Goal: Information Seeking & Learning: Learn about a topic

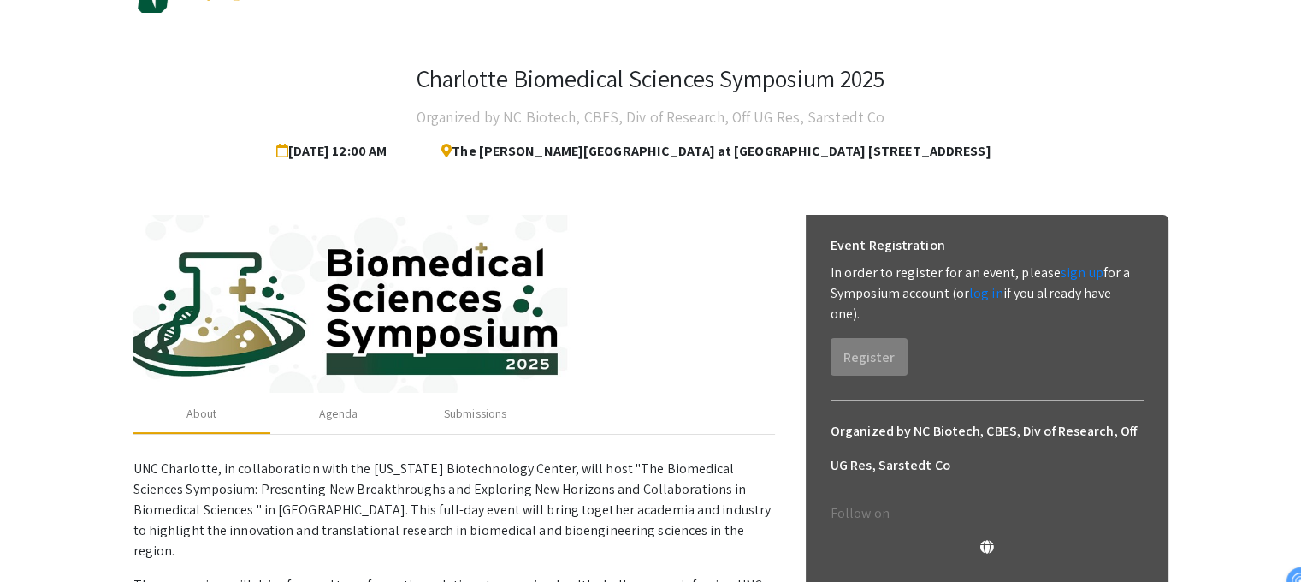
scroll to position [86, 0]
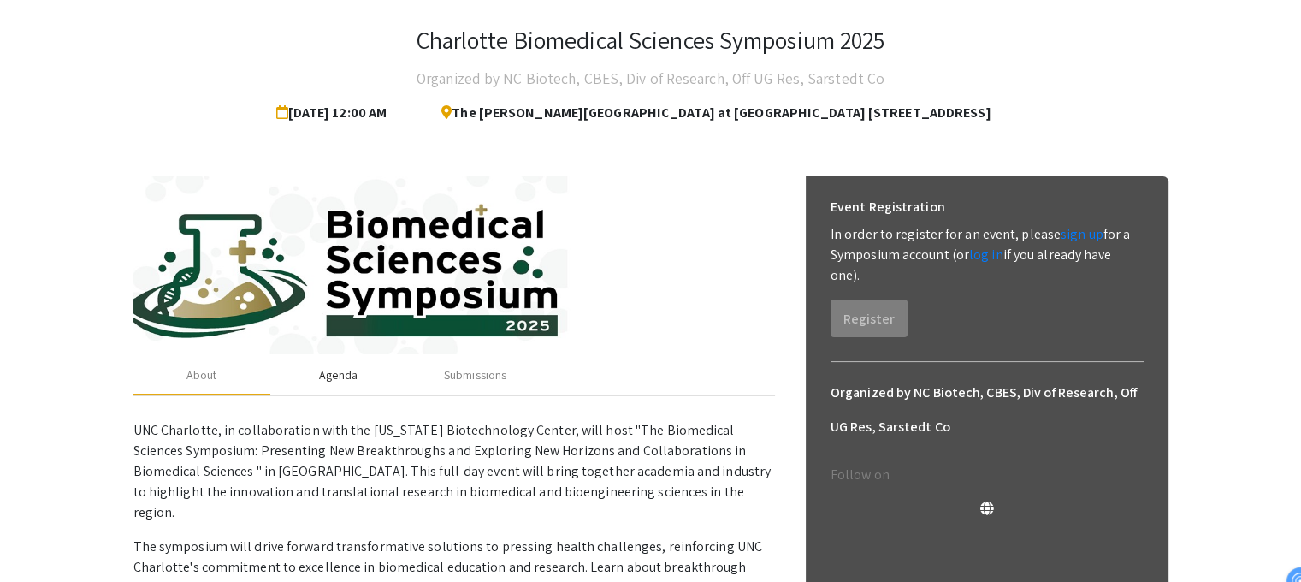
click at [361, 386] on div "Agenda" at bounding box center [338, 374] width 137 height 41
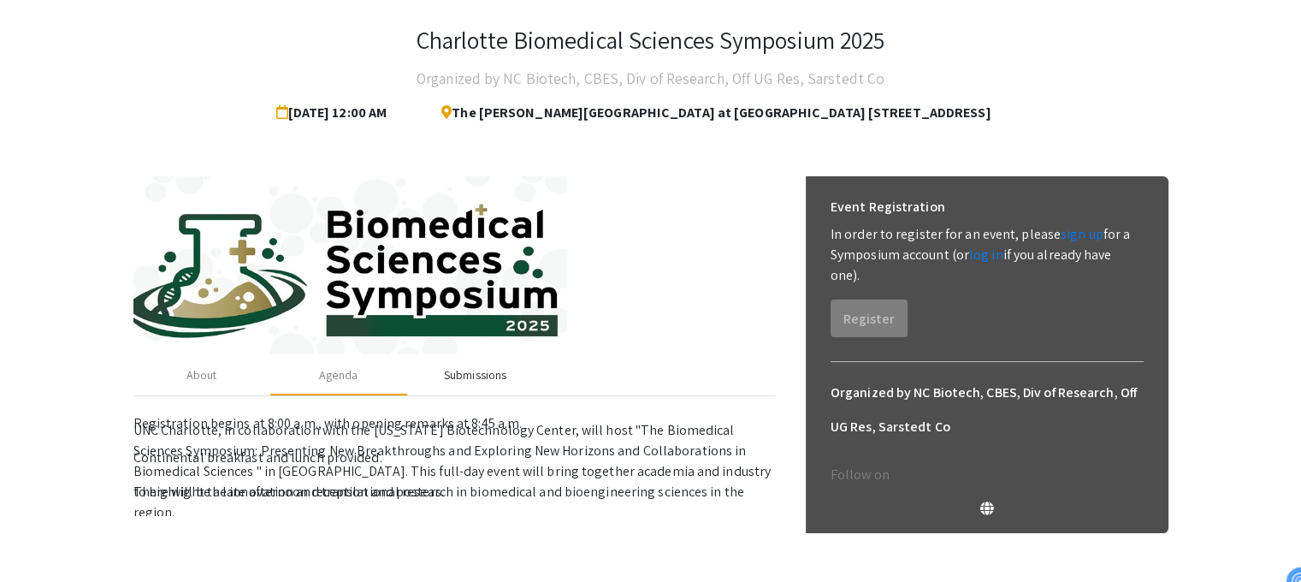
click at [486, 366] on div "Submissions" at bounding box center [475, 375] width 62 height 18
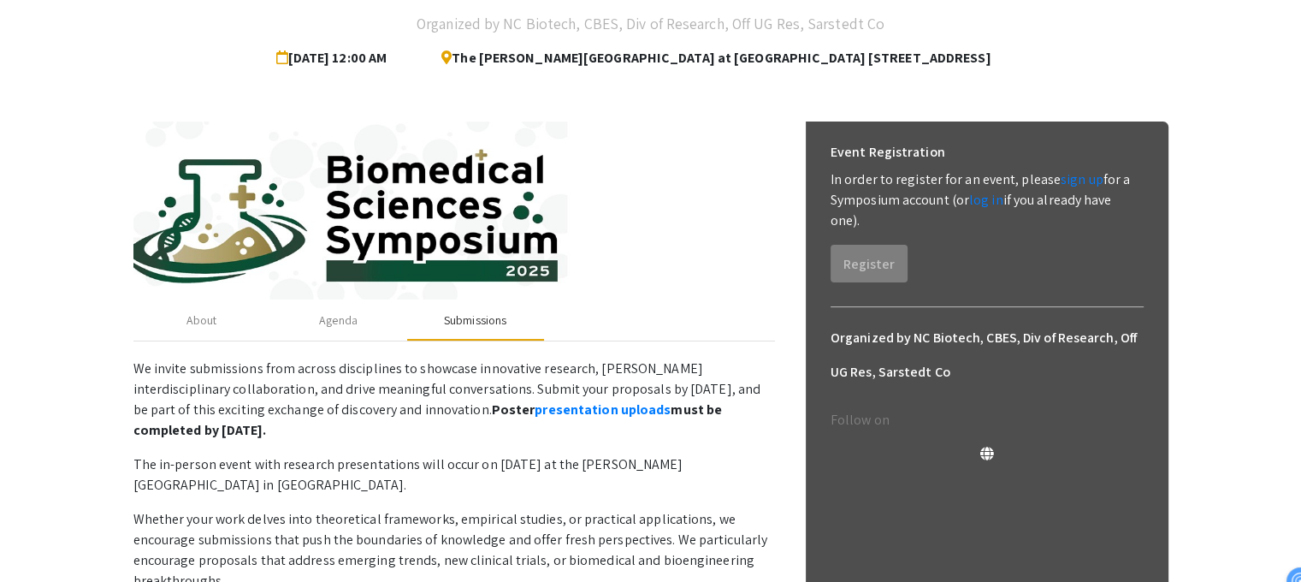
scroll to position [171, 0]
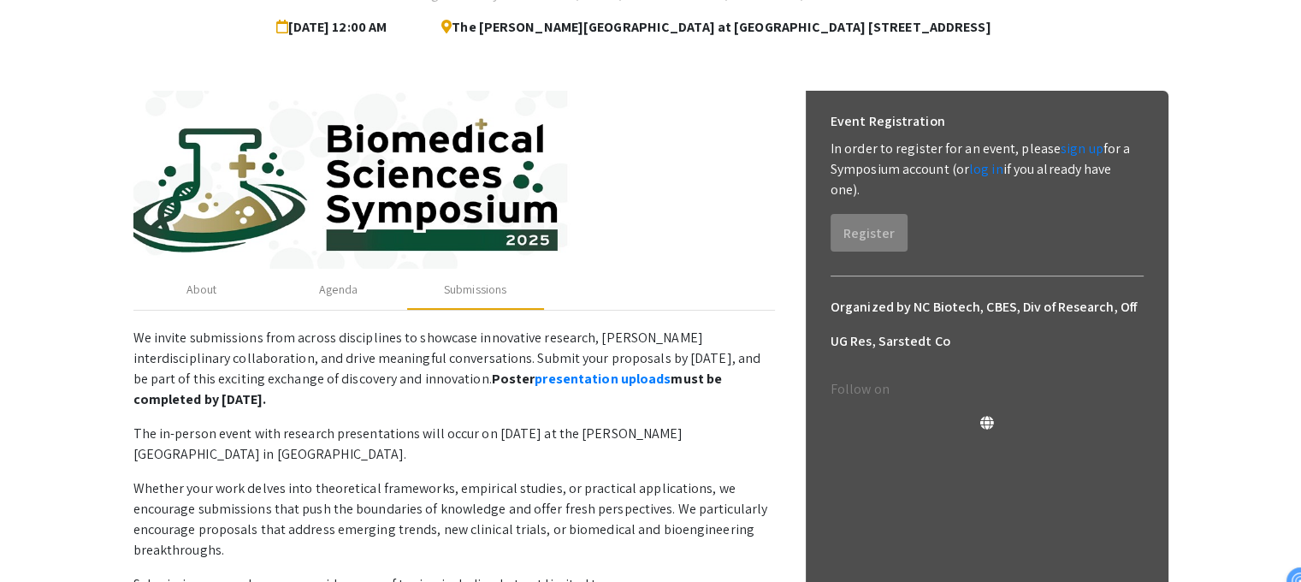
click at [344, 345] on p "We invite submissions from across disciplines to showcase innovative research, …" at bounding box center [453, 369] width 641 height 82
click at [342, 343] on p "We invite submissions from across disciplines to showcase innovative research, …" at bounding box center [453, 369] width 641 height 82
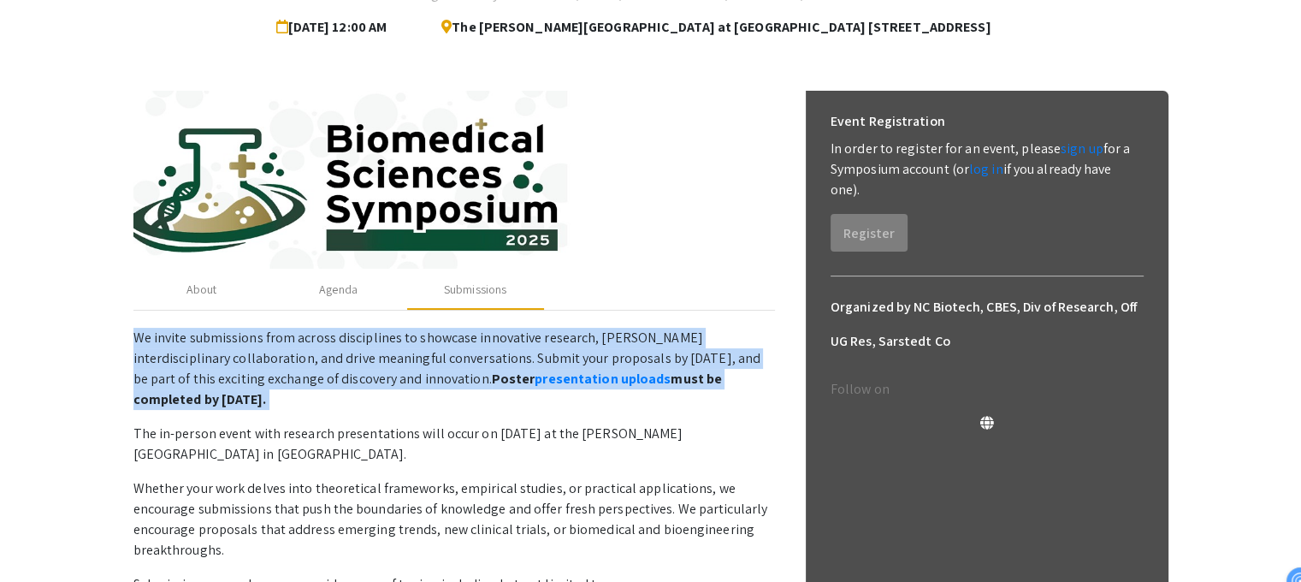
click at [342, 343] on p "We invite submissions from across disciplines to showcase innovative research, …" at bounding box center [453, 369] width 641 height 82
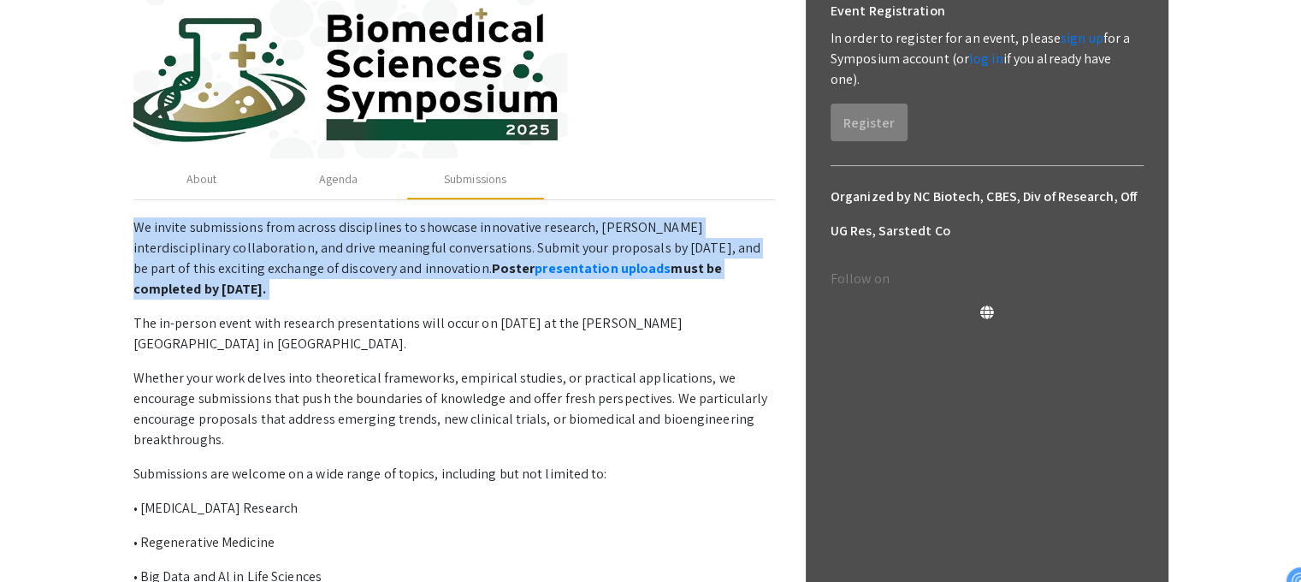
scroll to position [342, 0]
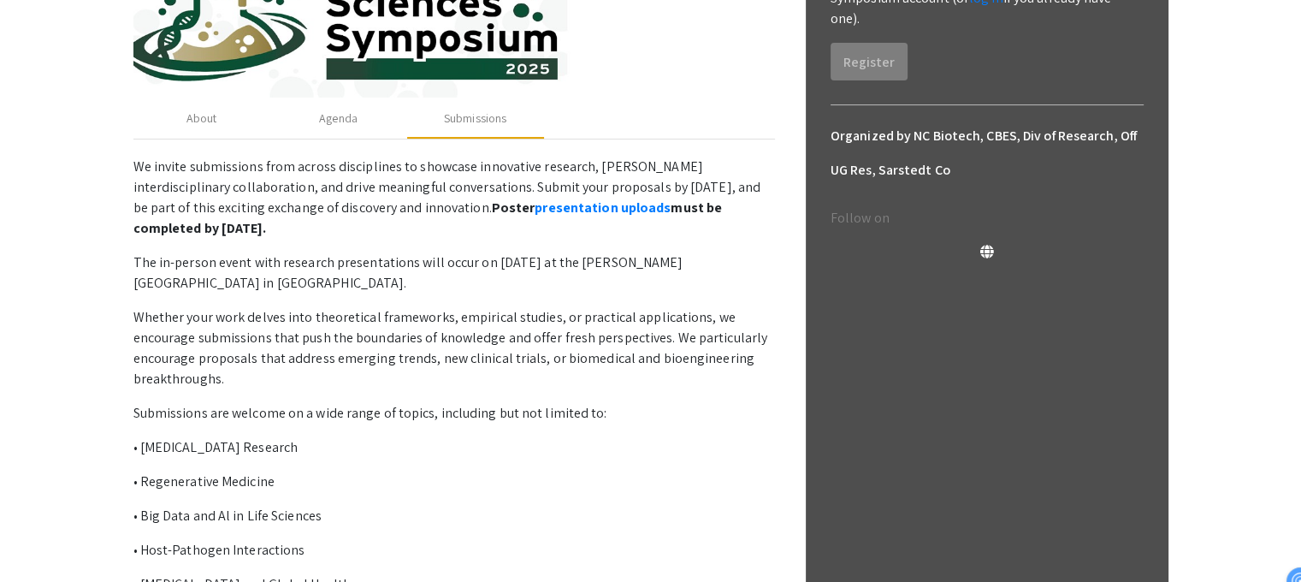
click at [407, 253] on p "The in-person event with research presentations will occur on [DATE] at the [PE…" at bounding box center [453, 272] width 641 height 41
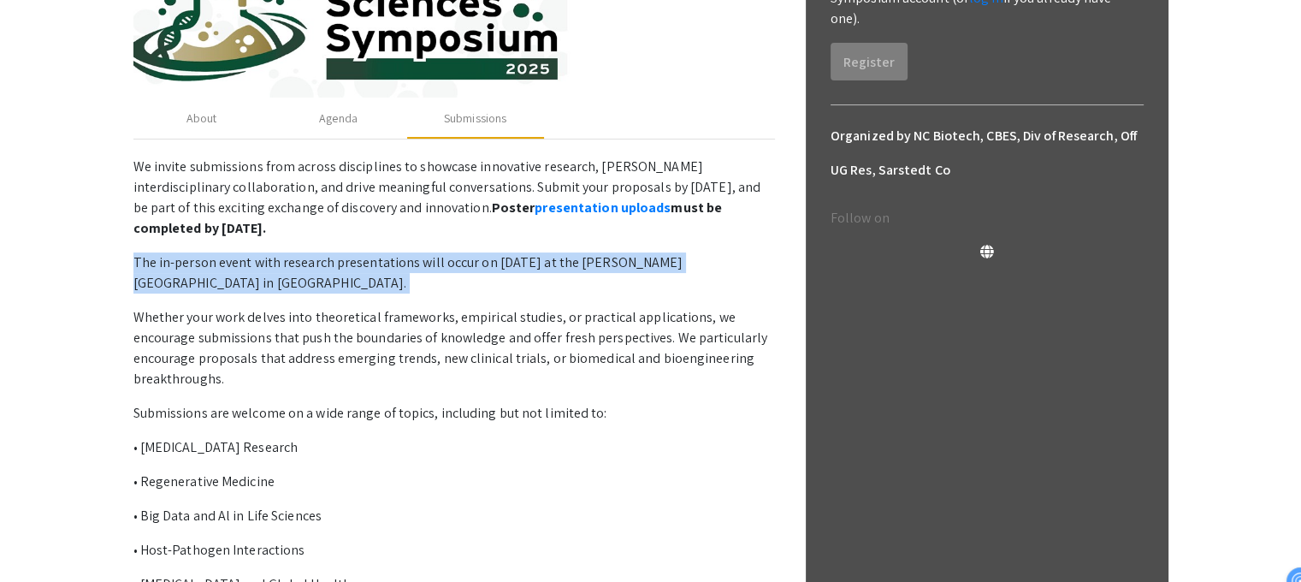
click at [407, 253] on p "The in-person event with research presentations will occur on [DATE] at the [PE…" at bounding box center [453, 272] width 641 height 41
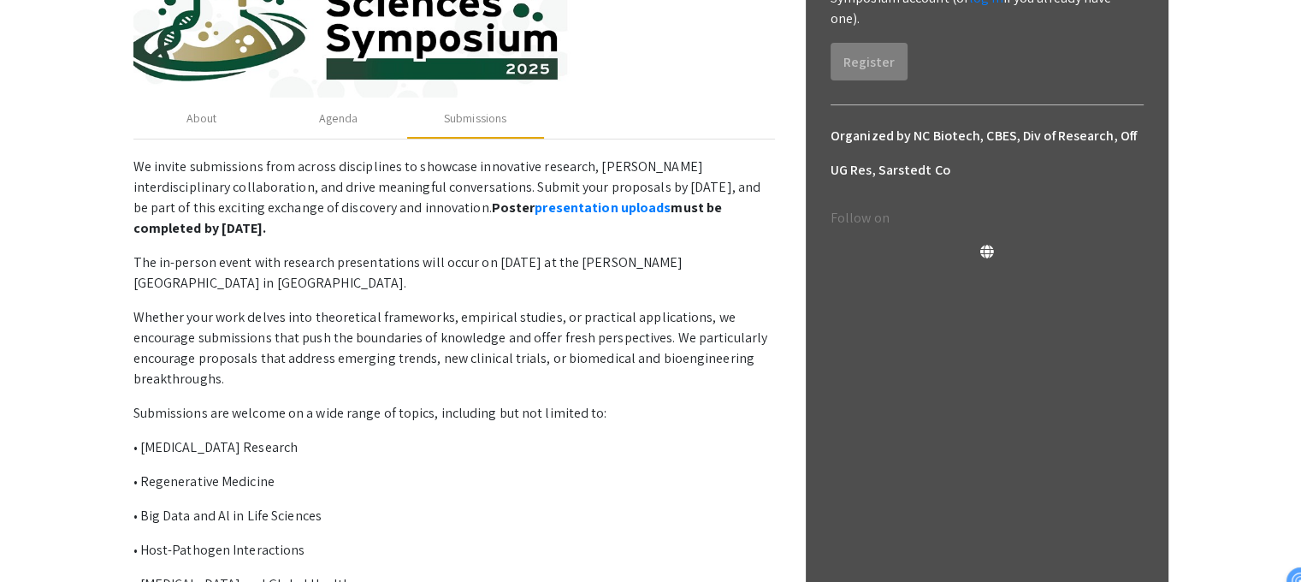
click at [410, 310] on p "Whether your work delves into theoretical frameworks, empirical studies, or pra…" at bounding box center [453, 348] width 641 height 82
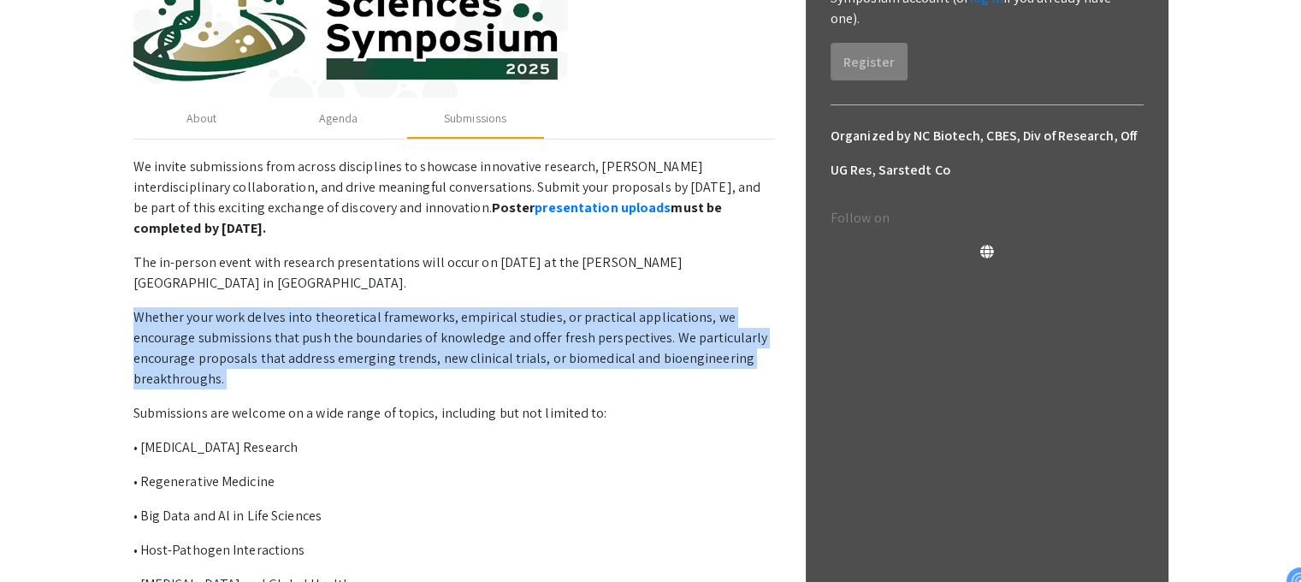
click at [410, 310] on p "Whether your work delves into theoretical frameworks, empirical studies, or pra…" at bounding box center [453, 348] width 641 height 82
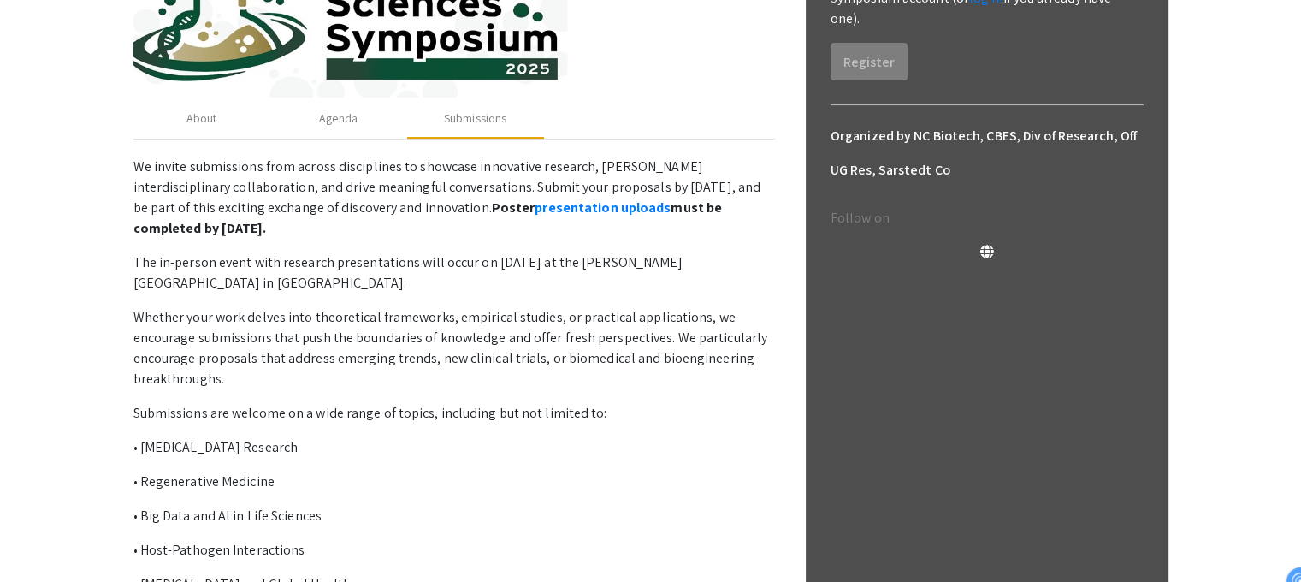
click at [431, 273] on p "The in-person event with research presentations will occur on [DATE] at the [PE…" at bounding box center [453, 272] width 641 height 41
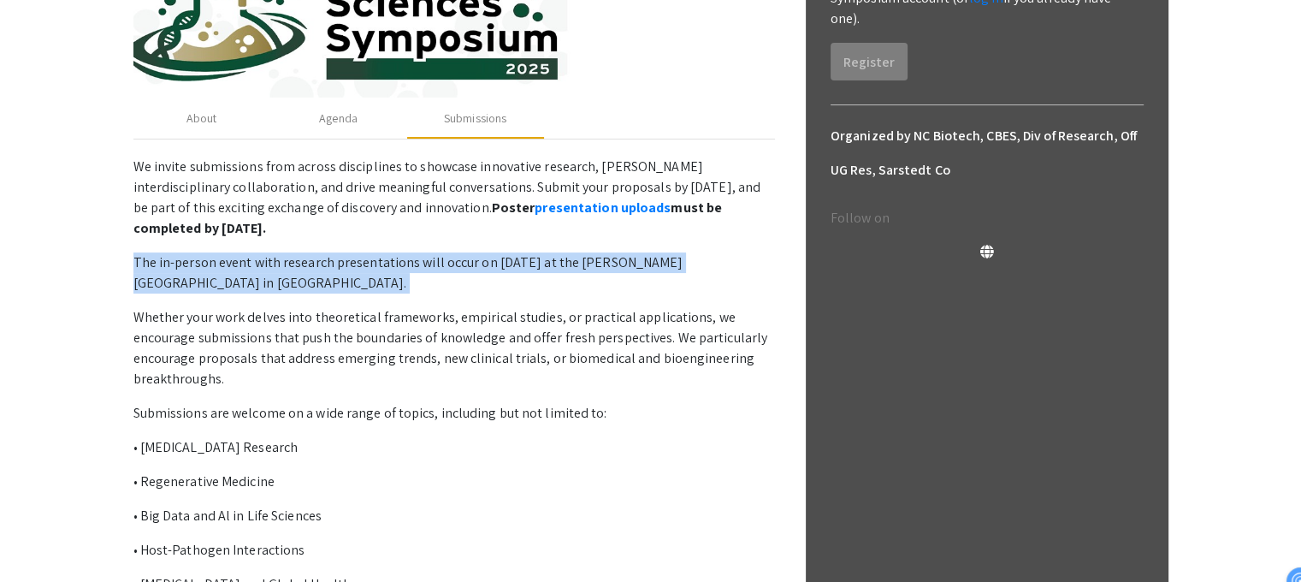
click at [431, 273] on p "The in-person event with research presentations will occur on [DATE] at the [PE…" at bounding box center [453, 272] width 641 height 41
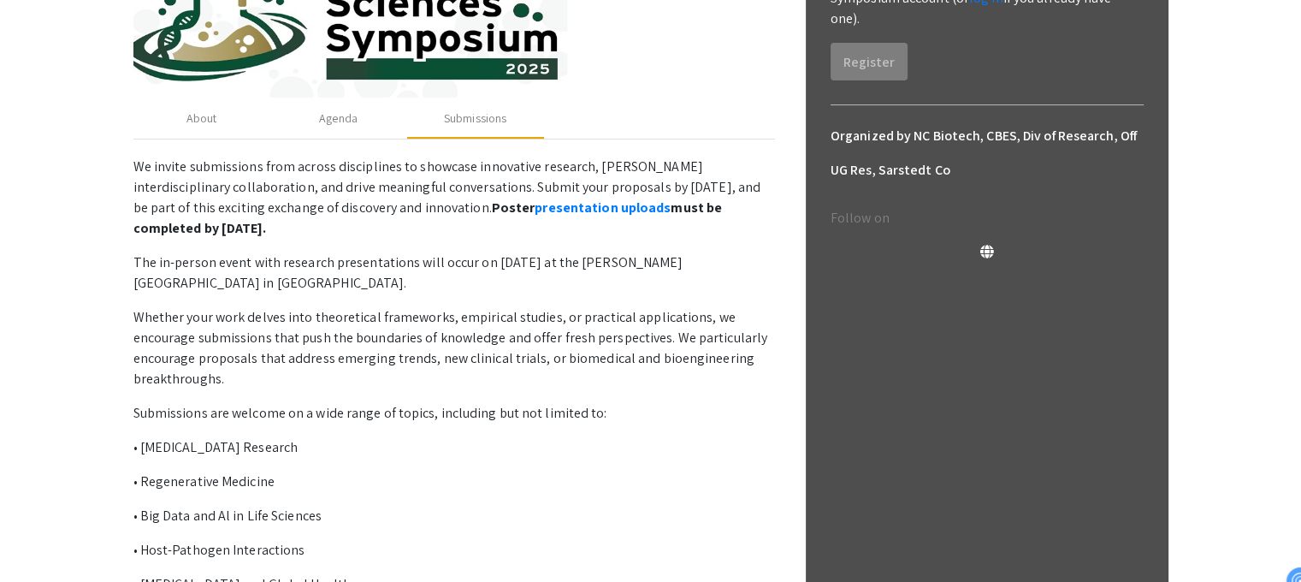
click at [403, 171] on p "We invite submissions from across disciplines to showcase innovative research, …" at bounding box center [453, 198] width 641 height 82
click at [402, 171] on p "We invite submissions from across disciplines to showcase innovative research, …" at bounding box center [453, 198] width 641 height 82
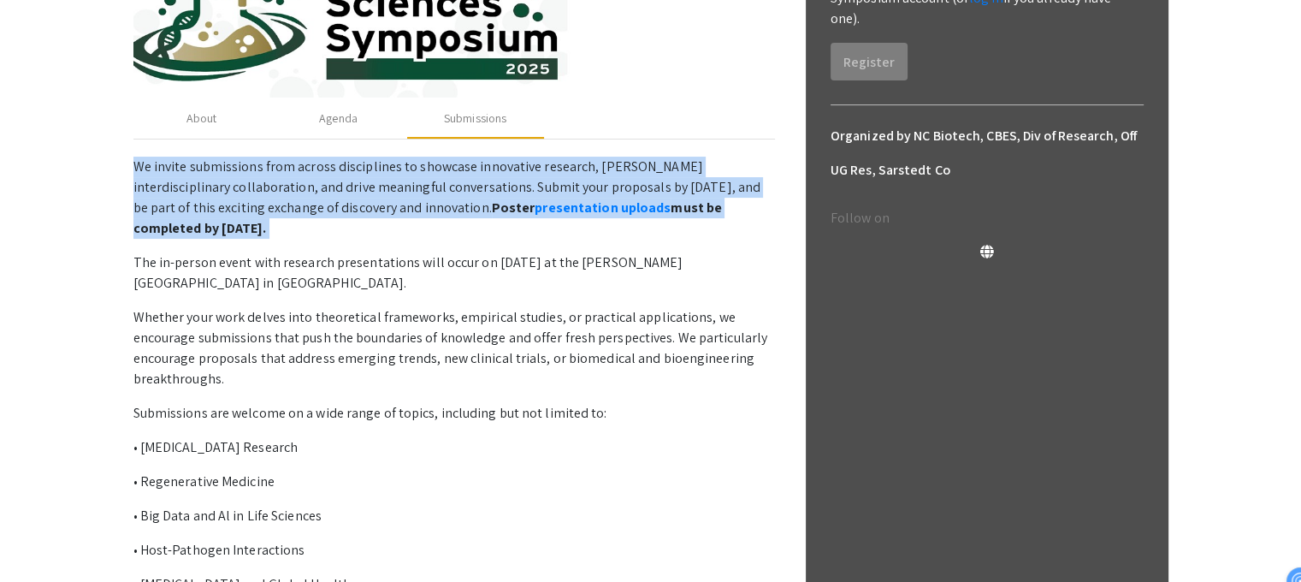
click at [402, 172] on p "We invite submissions from across disciplines to showcase innovative research, …" at bounding box center [453, 198] width 641 height 82
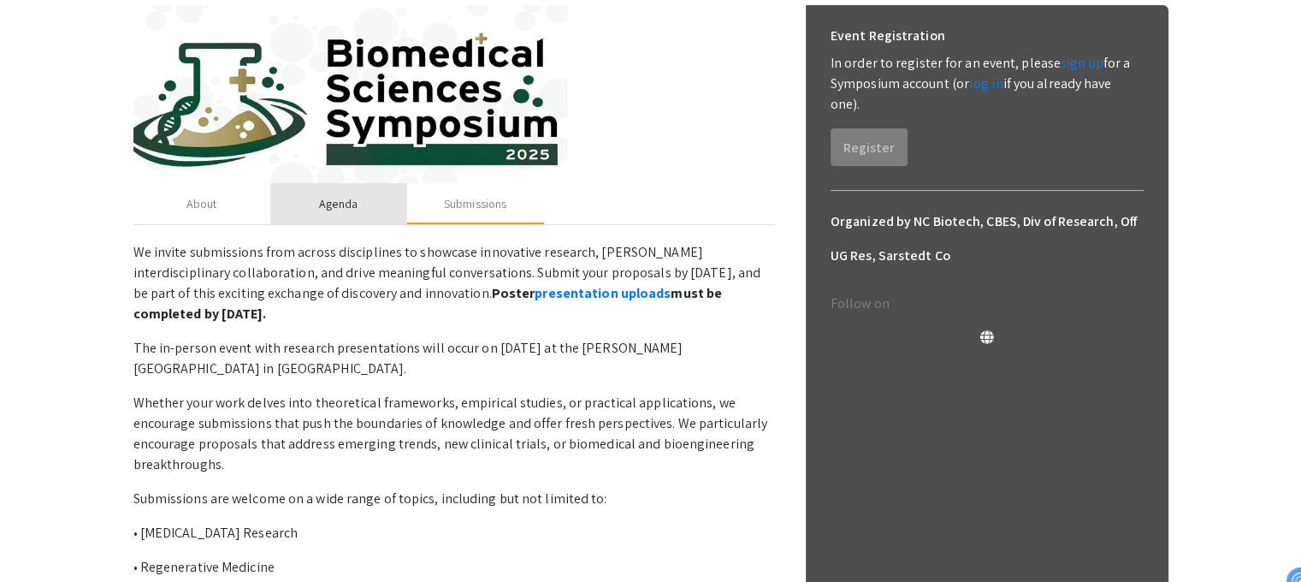
click at [360, 206] on div "Agenda" at bounding box center [338, 203] width 137 height 41
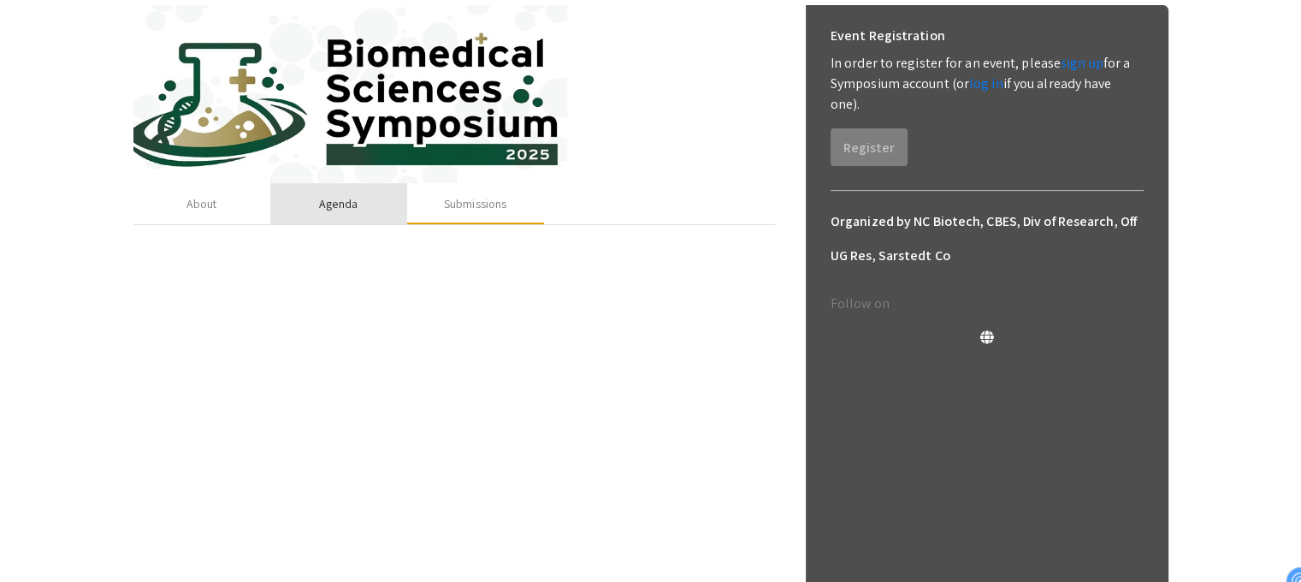
scroll to position [155, 0]
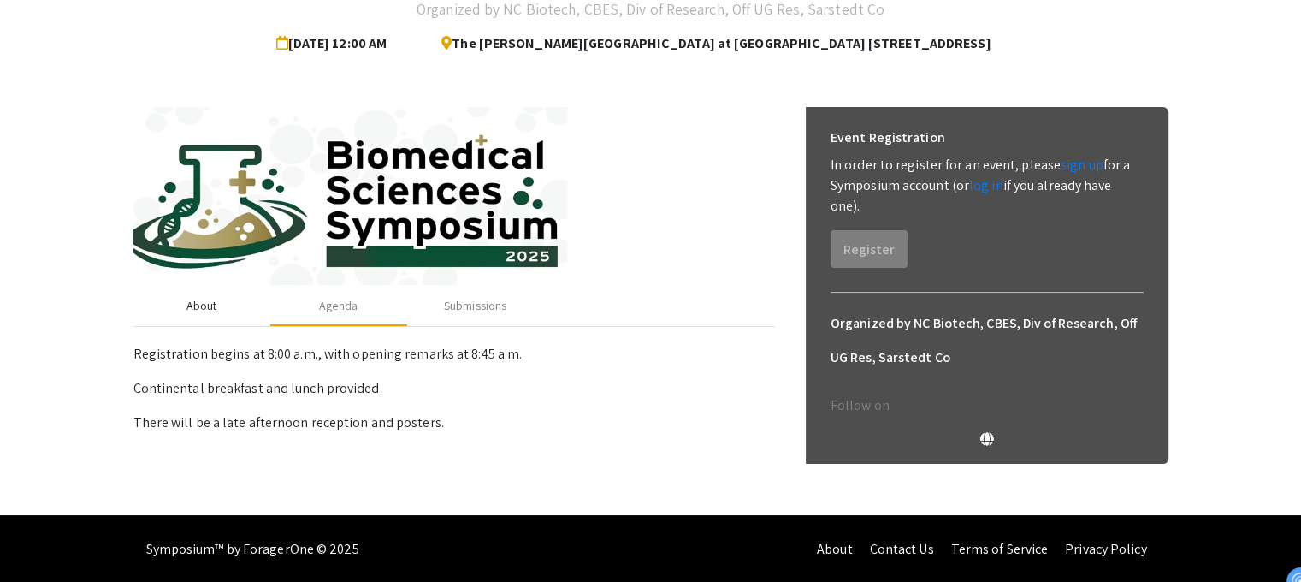
click at [204, 310] on div "About" at bounding box center [201, 306] width 31 height 18
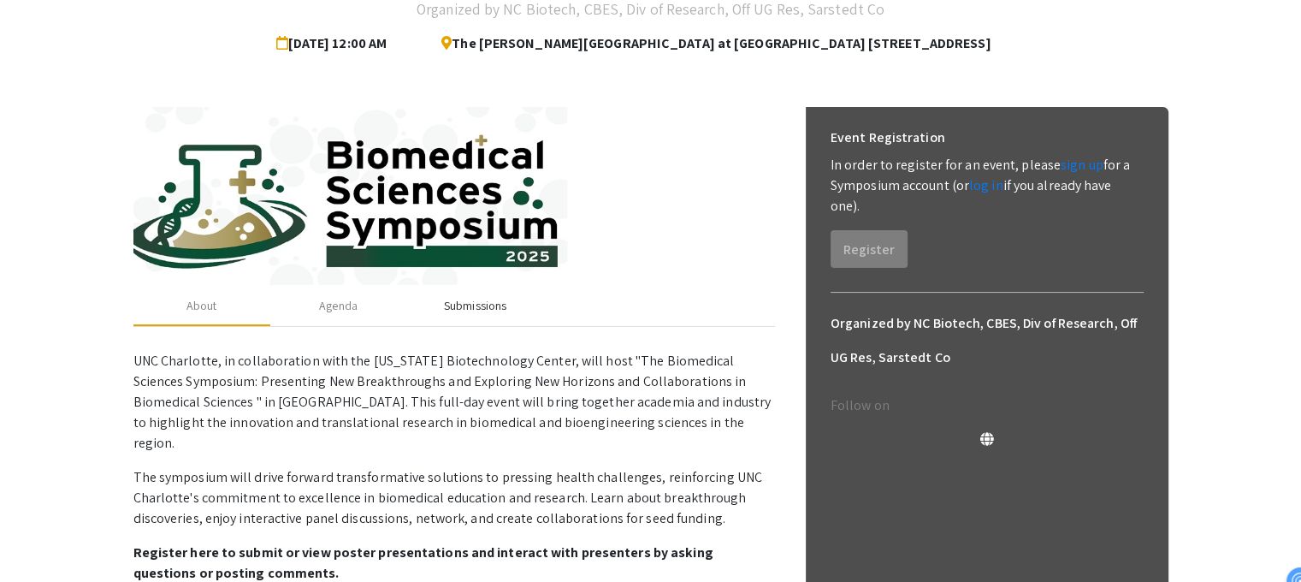
click at [460, 300] on div "Submissions" at bounding box center [475, 306] width 62 height 18
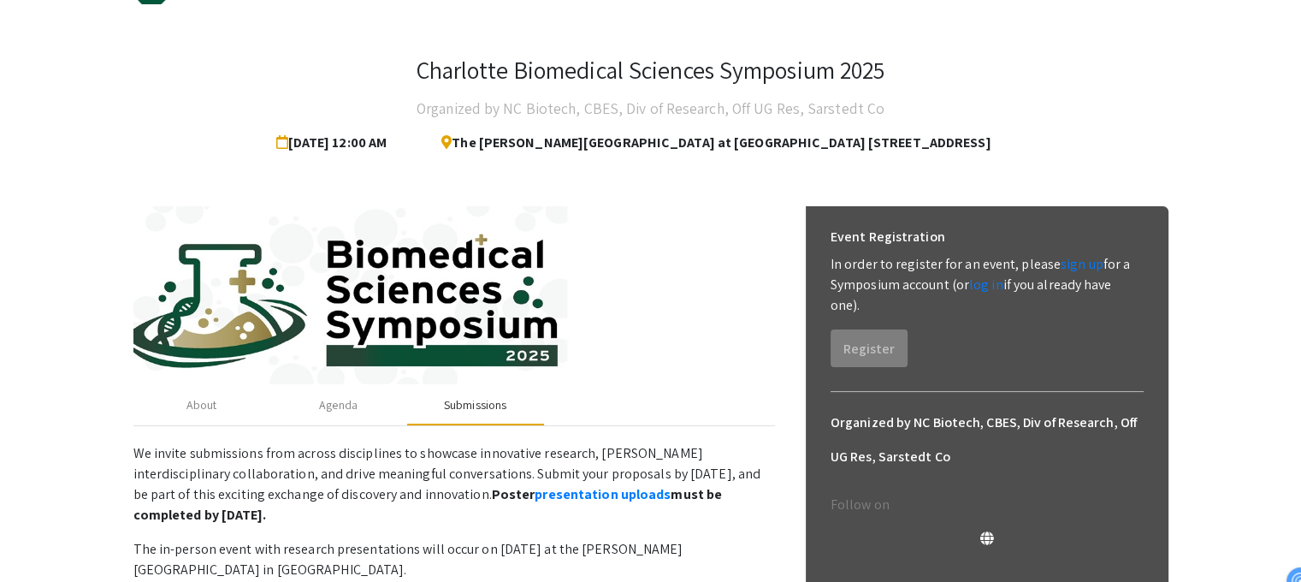
scroll to position [0, 0]
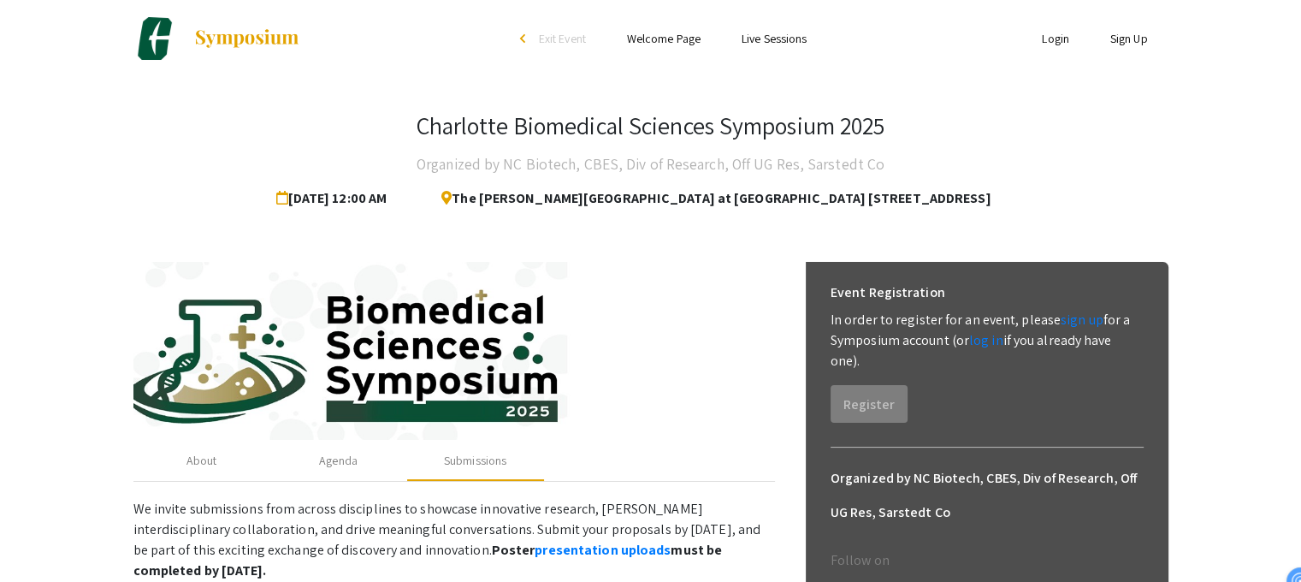
click at [394, 199] on span "[DATE] 12:00 AM" at bounding box center [335, 198] width 118 height 34
